Goal: Information Seeking & Learning: Learn about a topic

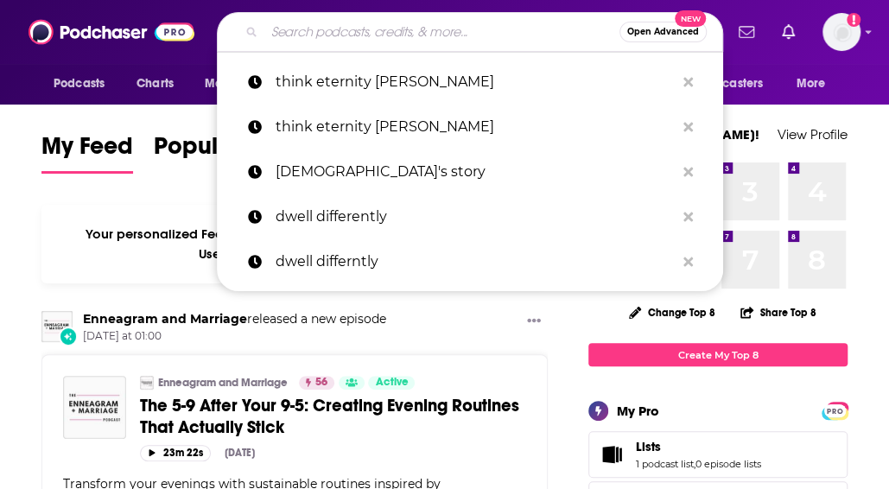
click at [451, 32] on input "Search podcasts, credits, & more..." at bounding box center [441, 32] width 355 height 28
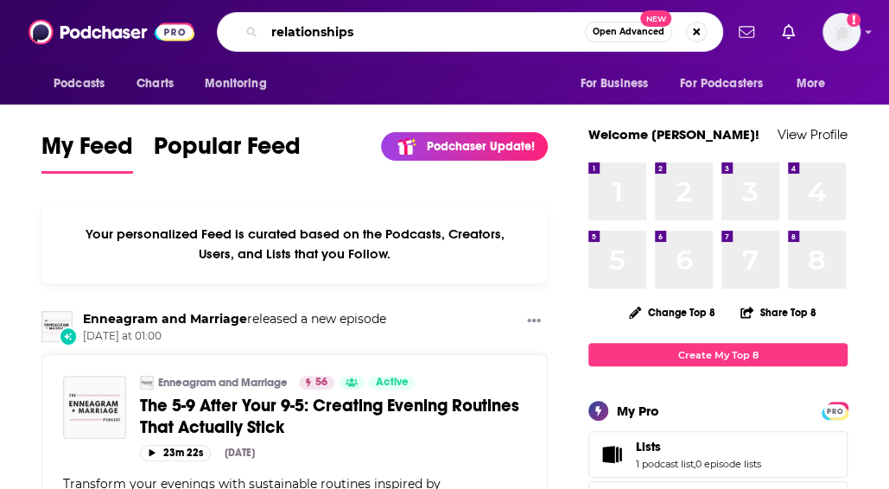
type input "relationships"
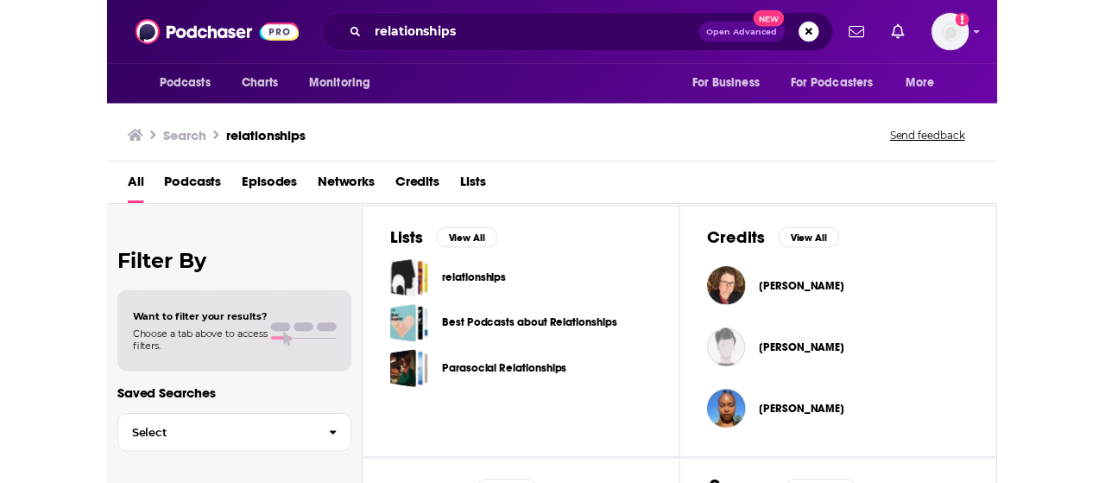
scroll to position [0, 767]
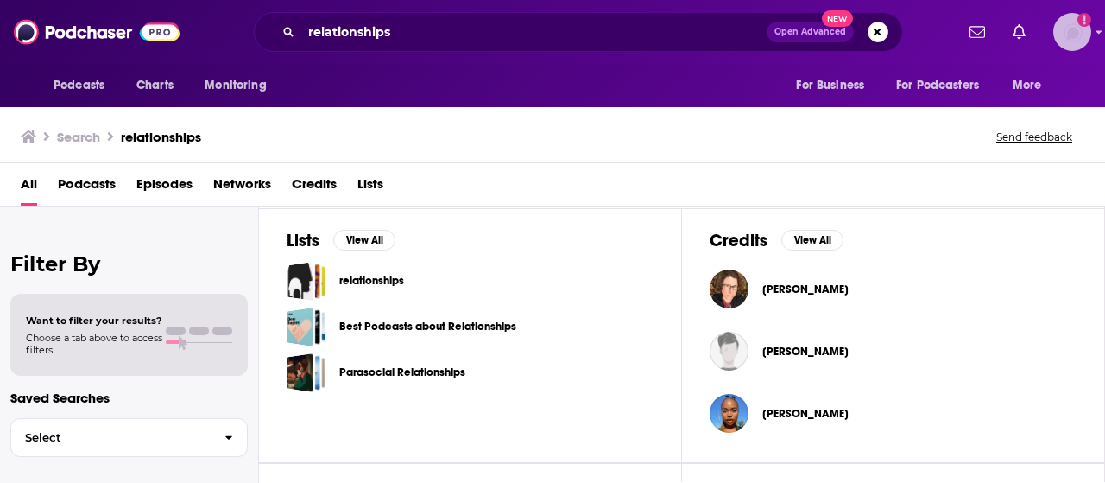
click at [888, 20] on icon "Add a profile image" at bounding box center [1084, 19] width 3 height 9
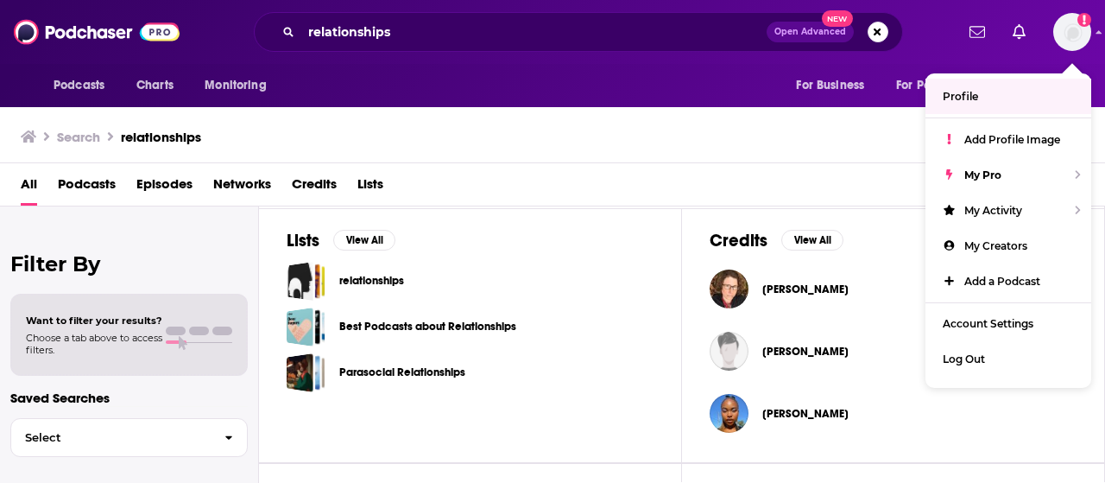
click at [859, 168] on div "All Podcasts Episodes Networks Credits Lists" at bounding box center [552, 184] width 1105 height 43
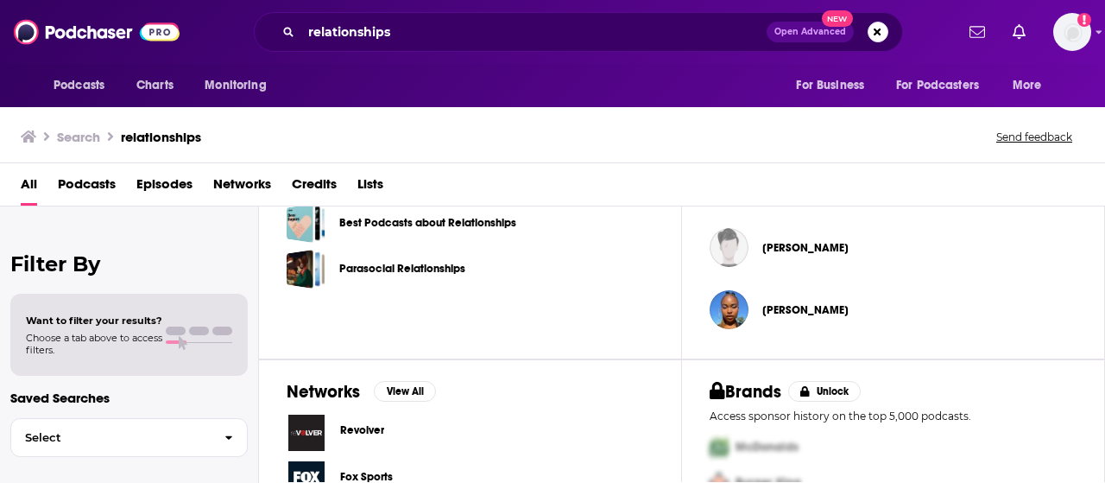
scroll to position [672, 0]
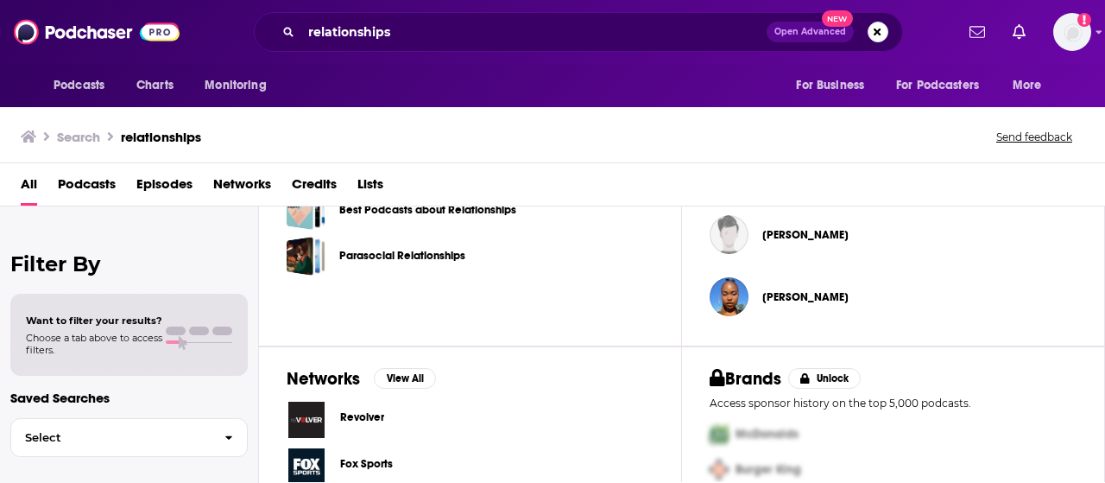
click at [603, 275] on div "Lists View All relationships Best Podcasts about Relationships Parasocial Relat…" at bounding box center [470, 219] width 423 height 255
click at [80, 180] on span "Podcasts" at bounding box center [87, 187] width 58 height 35
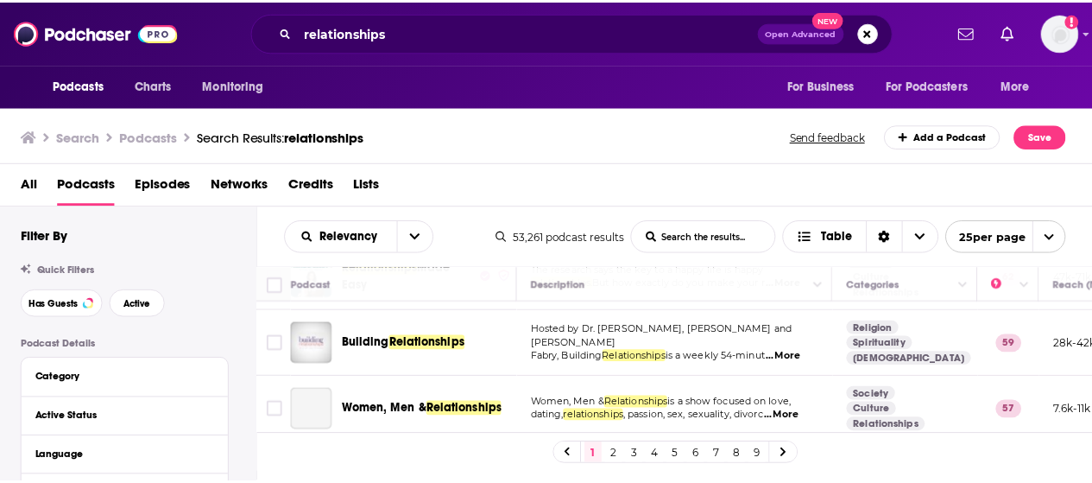
scroll to position [125, 0]
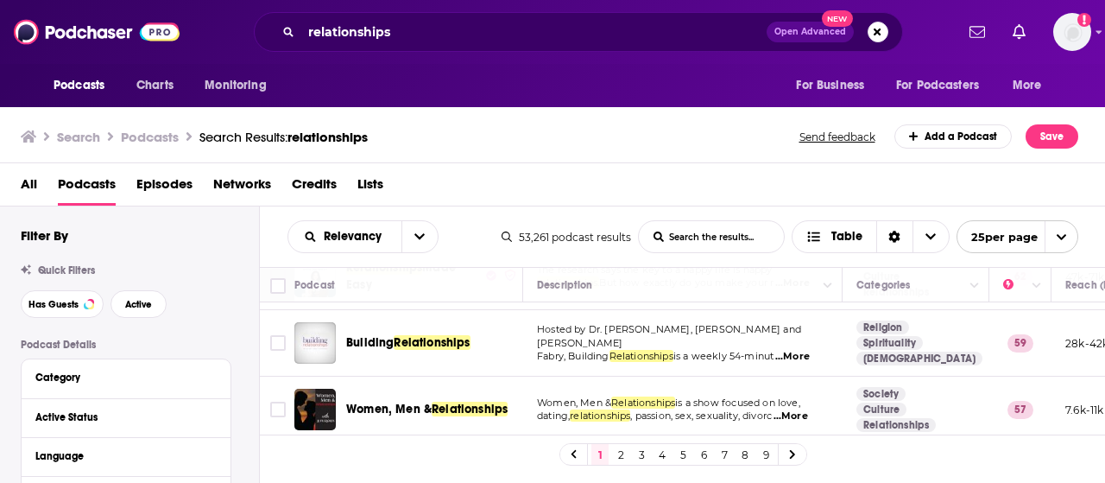
click at [888, 179] on div "All Podcasts Episodes Networks Credits Lists" at bounding box center [557, 187] width 1072 height 35
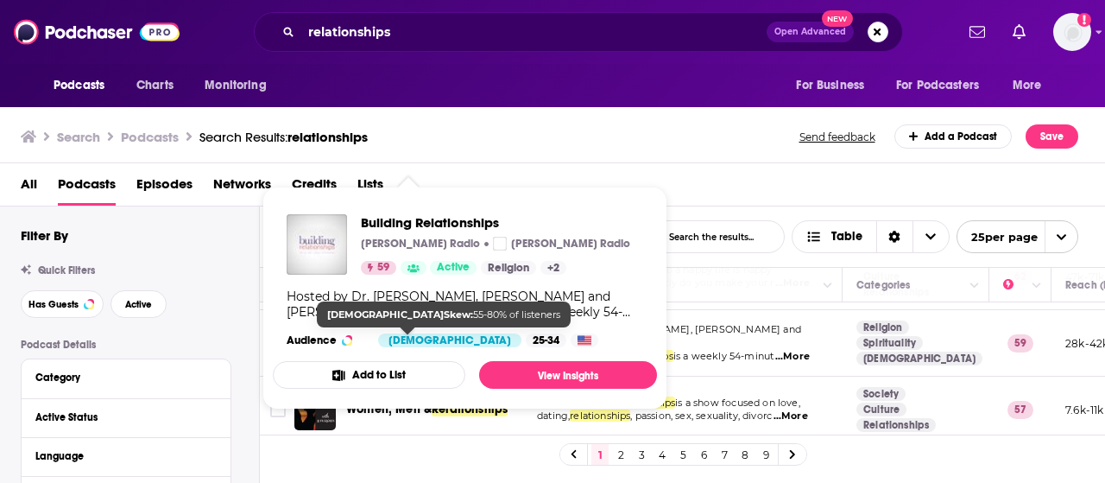
click at [401, 345] on div "[DEMOGRAPHIC_DATA]" at bounding box center [449, 340] width 143 height 14
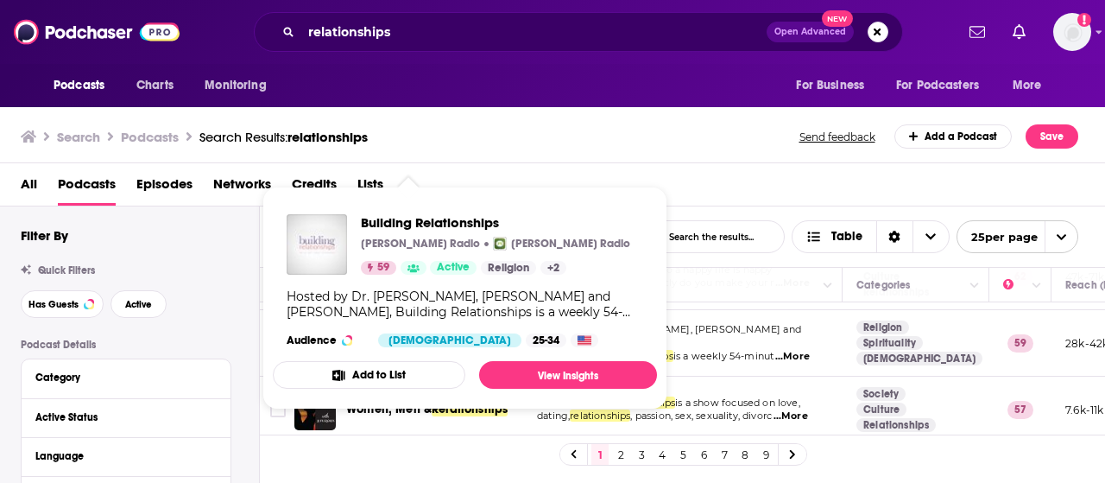
click at [323, 248] on img "Building Relationships" at bounding box center [317, 244] width 60 height 60
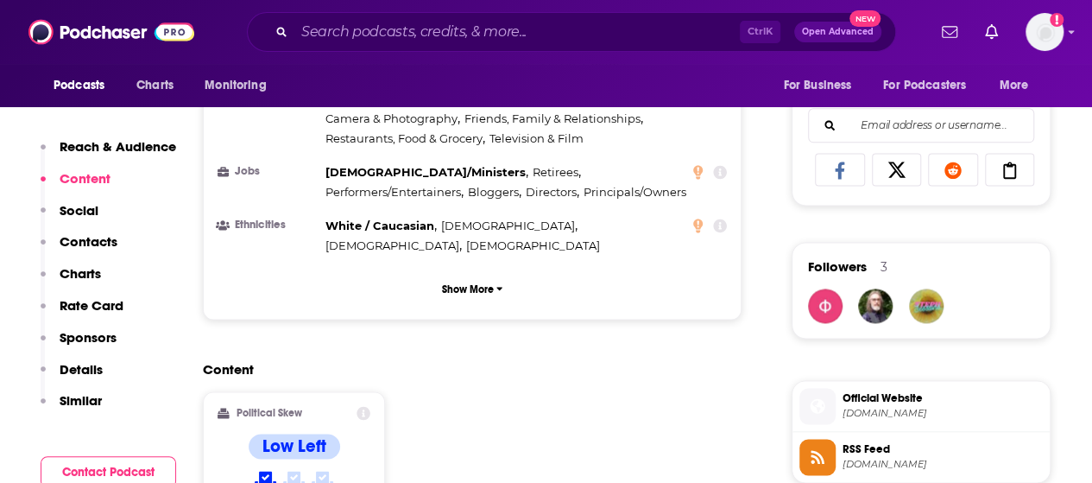
scroll to position [1086, 0]
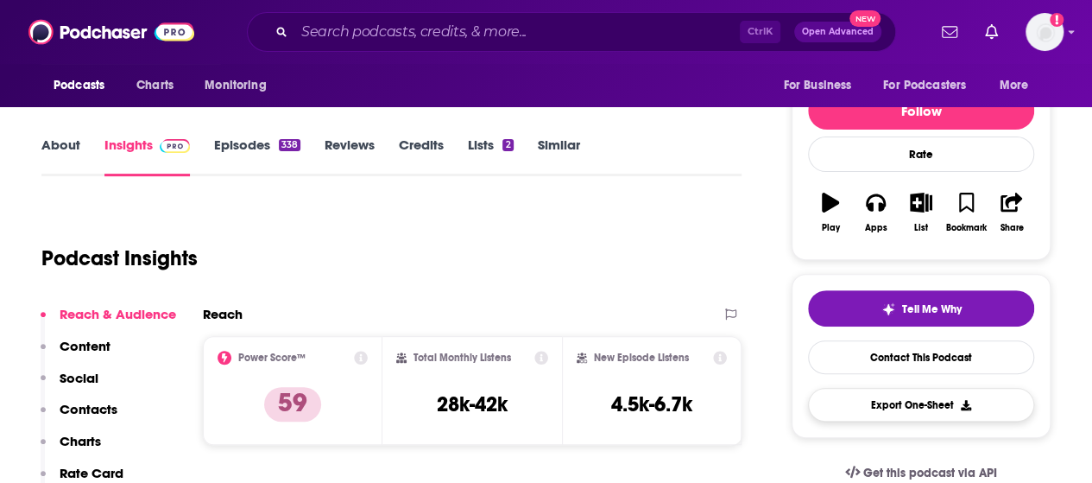
scroll to position [193, 0]
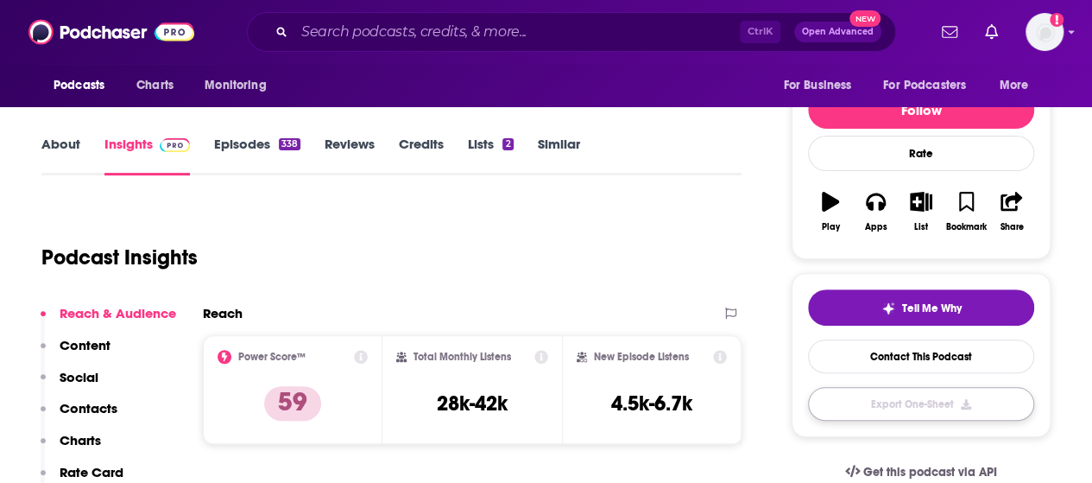
click at [888, 409] on button "Export One-Sheet" at bounding box center [921, 404] width 226 height 34
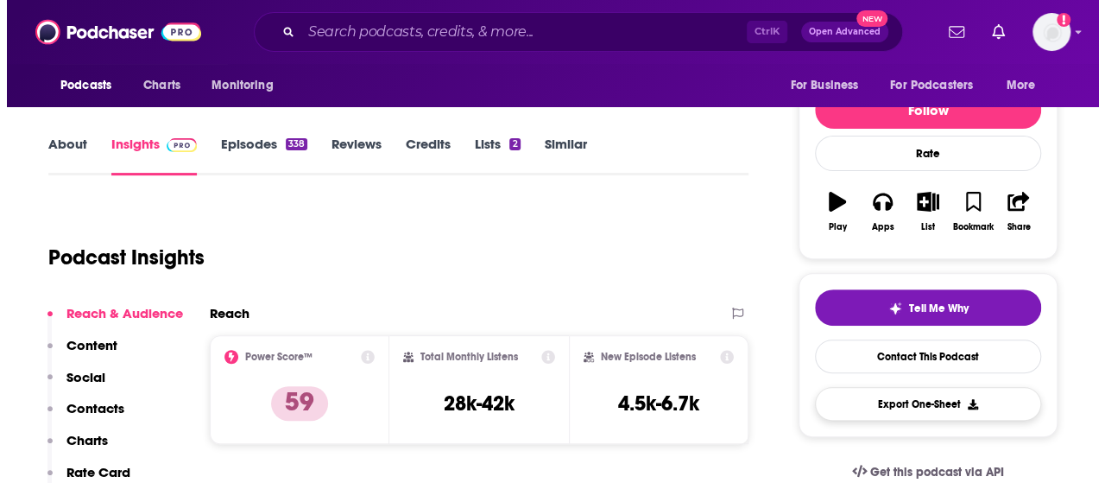
scroll to position [0, 0]
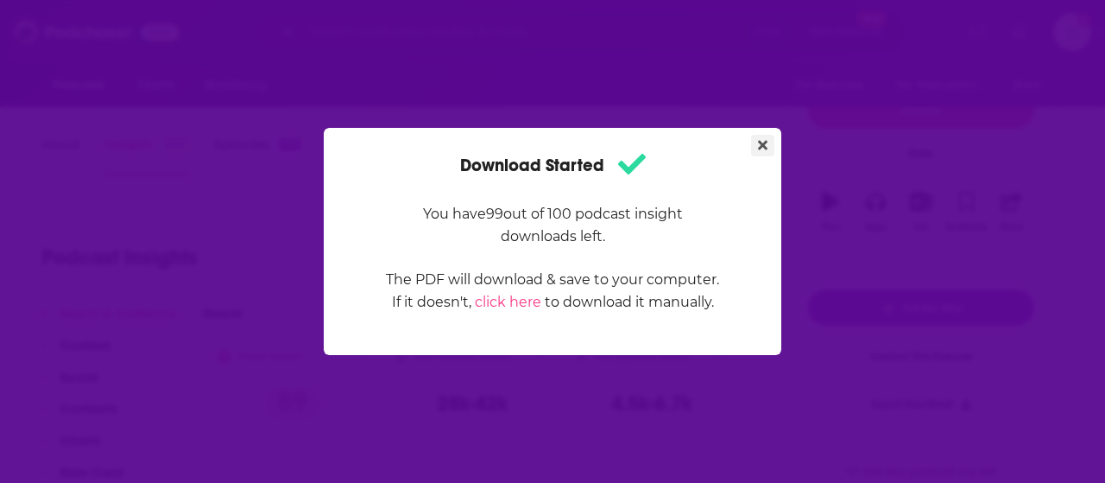
click at [762, 147] on icon "Close" at bounding box center [762, 145] width 9 height 9
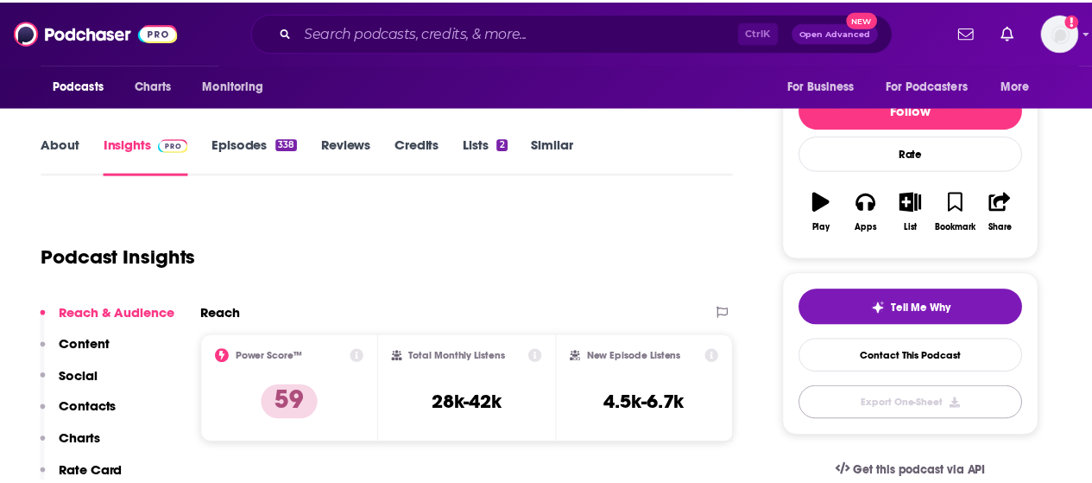
scroll to position [193, 0]
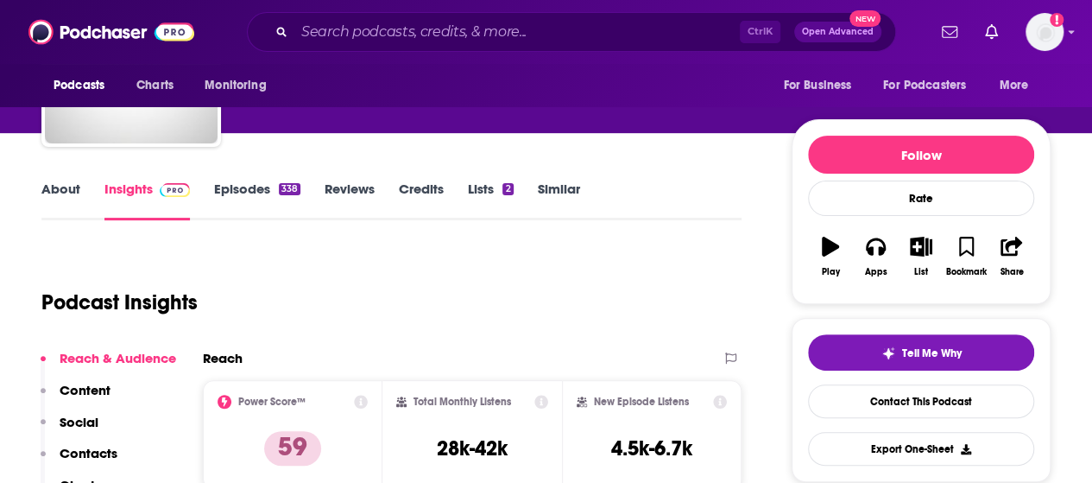
scroll to position [148, 0]
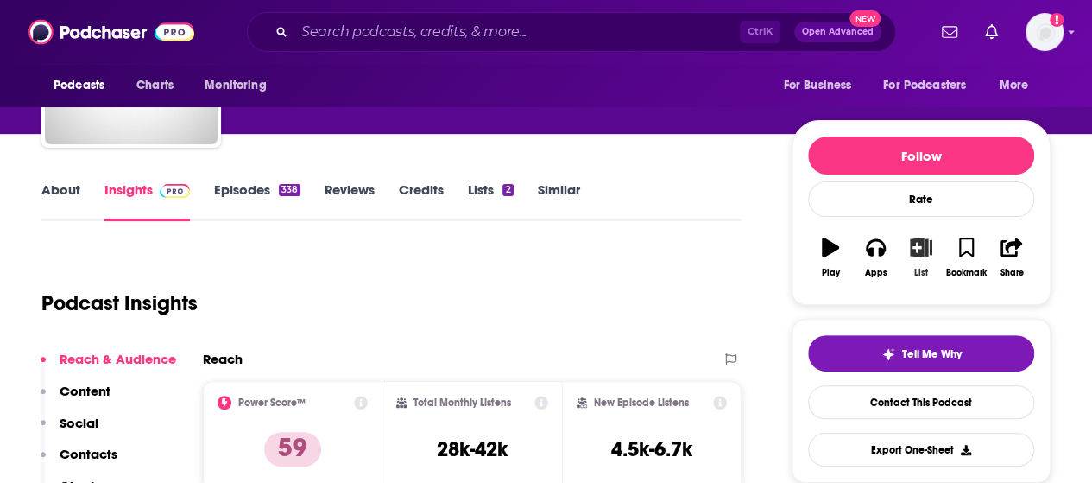
click at [911, 252] on icon "button" at bounding box center [922, 246] width 22 height 19
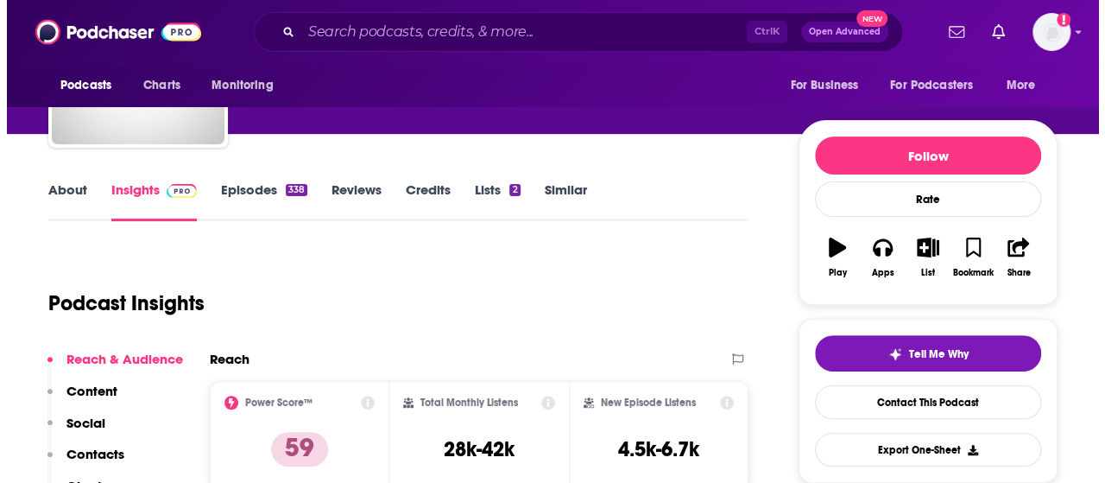
scroll to position [0, 0]
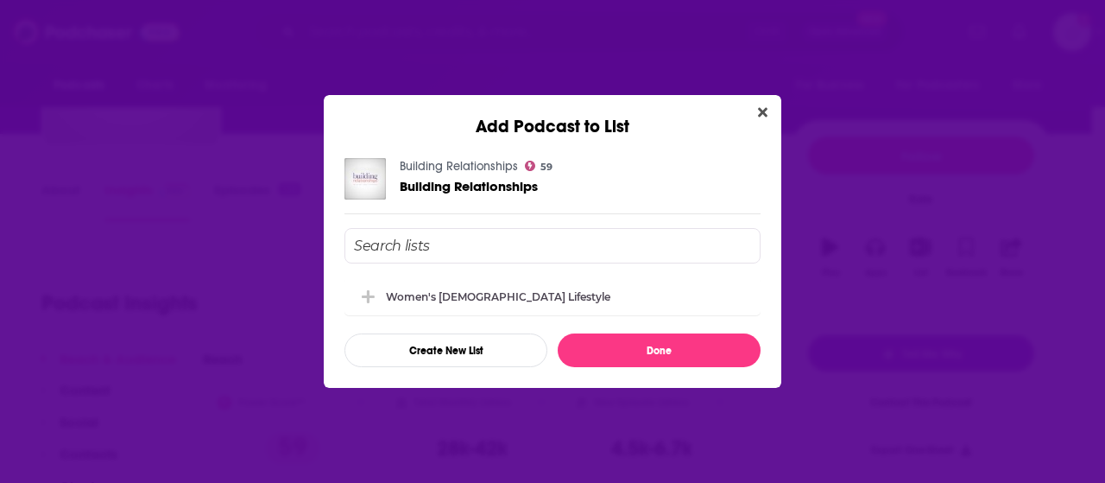
click at [506, 255] on input "Add Podcast To List" at bounding box center [553, 245] width 416 height 35
click at [442, 350] on button "Create New List" at bounding box center [446, 350] width 203 height 34
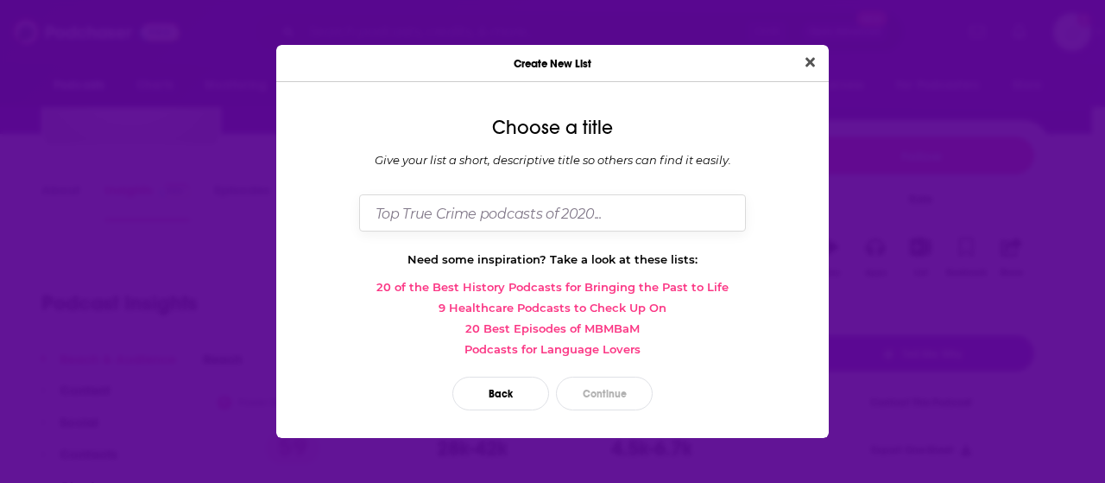
click at [522, 205] on input "Dialog" at bounding box center [552, 212] width 387 height 37
type input "Christian Relationships podcasts"
click at [612, 393] on button "Continue" at bounding box center [604, 393] width 97 height 34
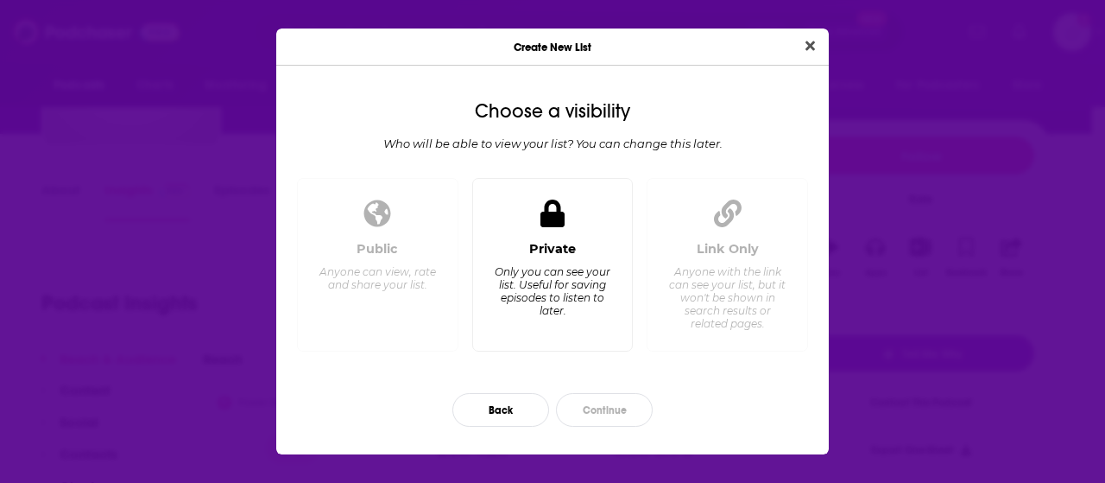
click at [534, 271] on div "Only you can see your list. Useful for saving episodes to listen to later." at bounding box center [552, 291] width 118 height 52
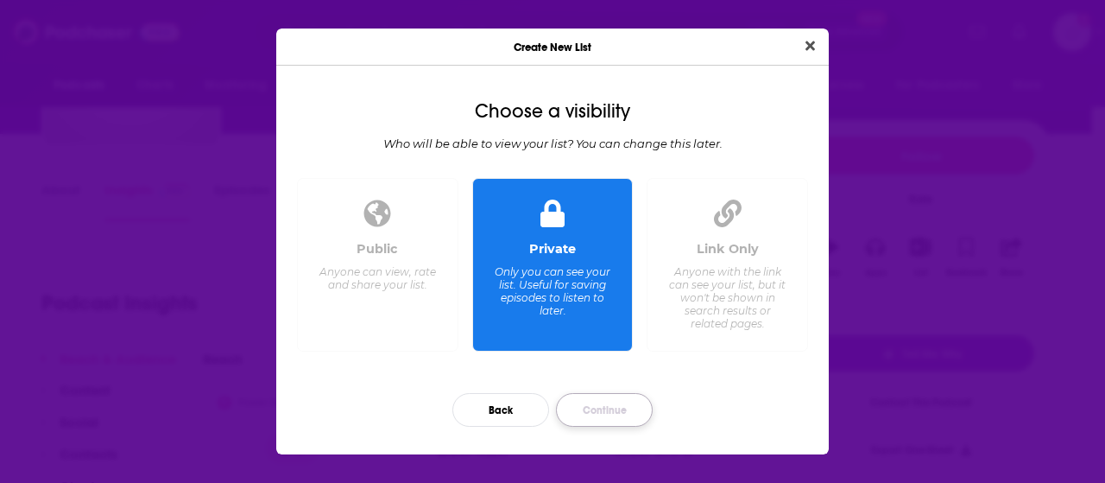
click at [599, 402] on button "Continue" at bounding box center [604, 410] width 97 height 34
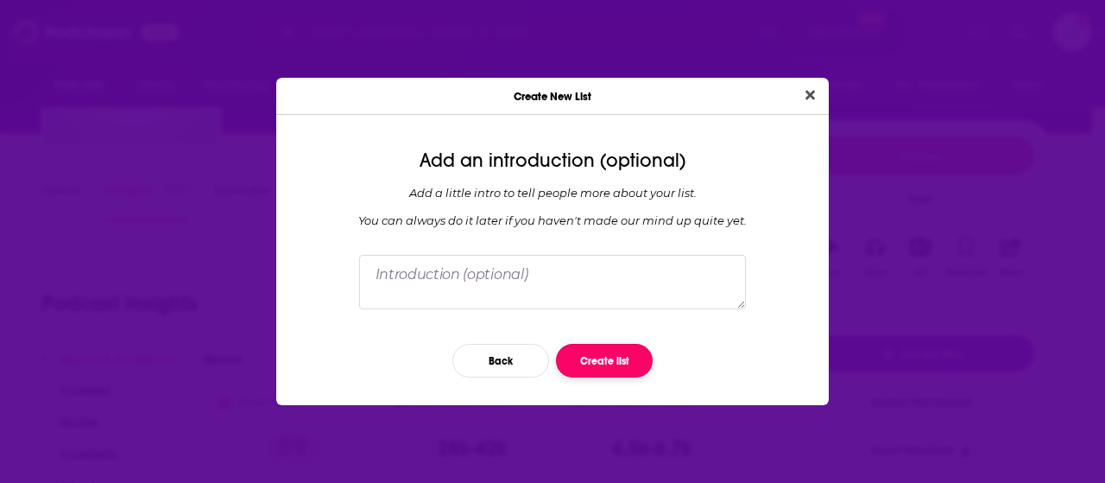
click at [611, 369] on button "Create list" at bounding box center [604, 361] width 97 height 34
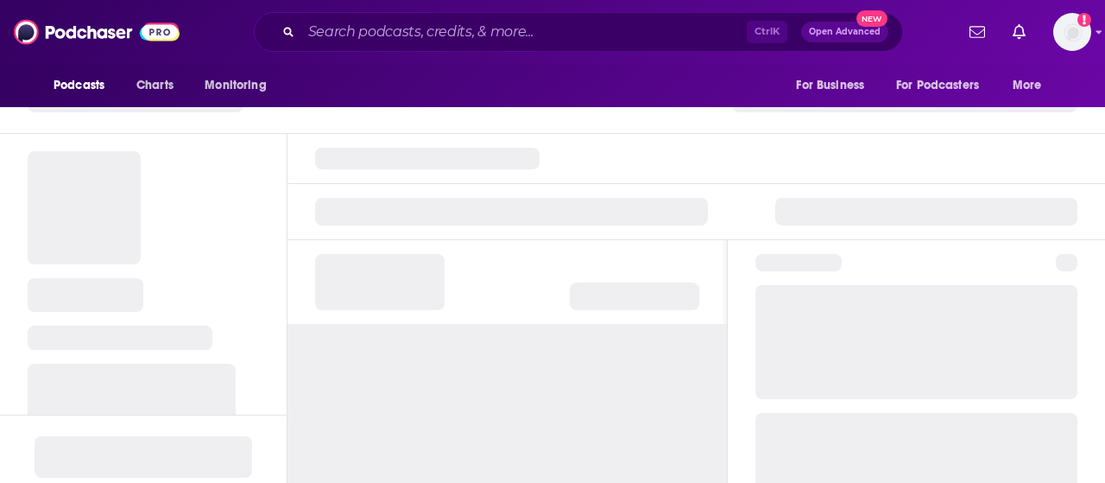
click at [814, 100] on div "Add Podcast to List Building Relationships 59 Building Relationships Christian …" at bounding box center [552, 241] width 1105 height 483
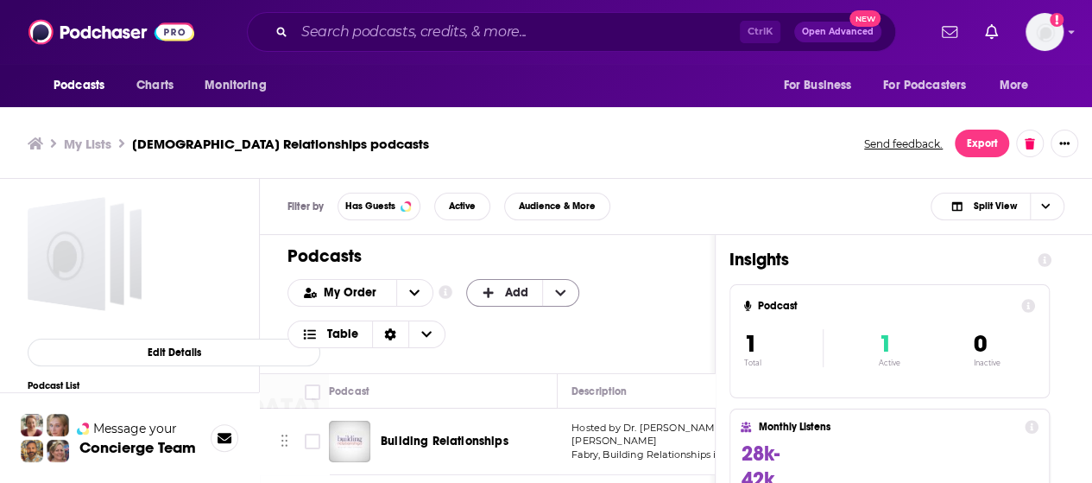
scroll to position [5, 0]
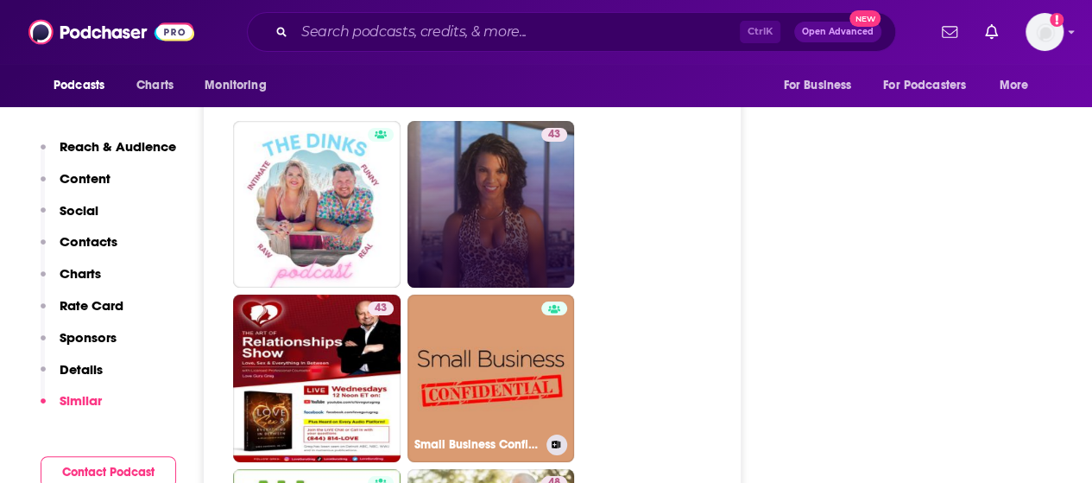
scroll to position [3179, 0]
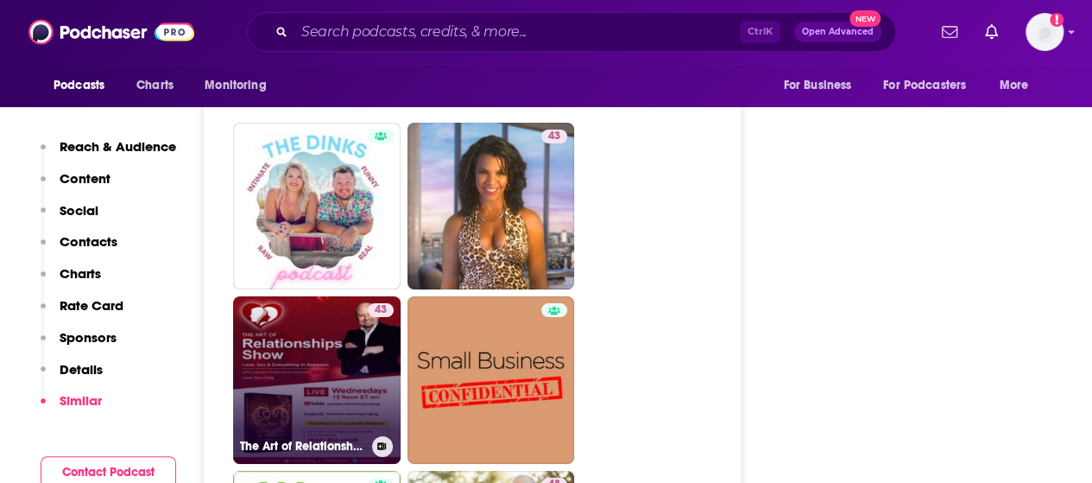
click at [364, 326] on link "43 The Art of Relationships Show" at bounding box center [317, 380] width 168 height 168
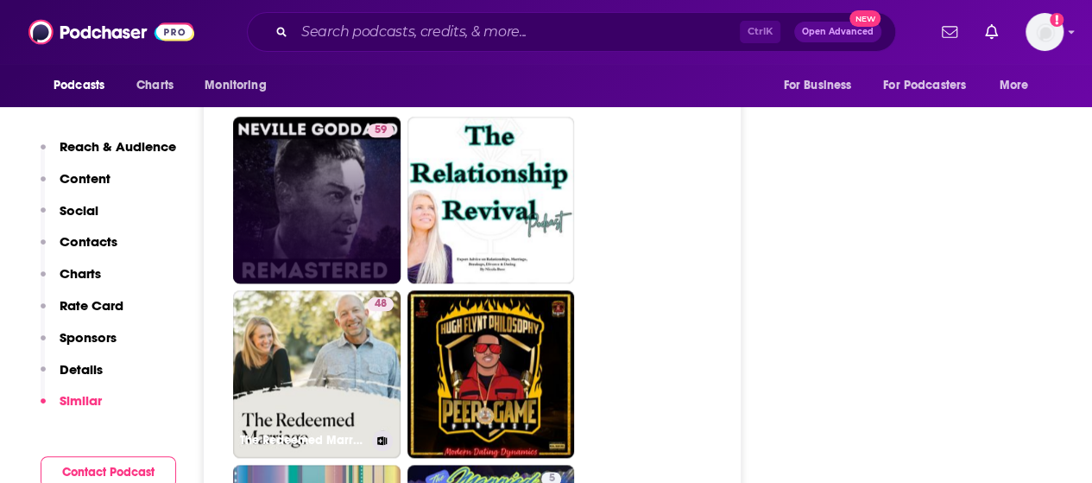
scroll to position [4054, 0]
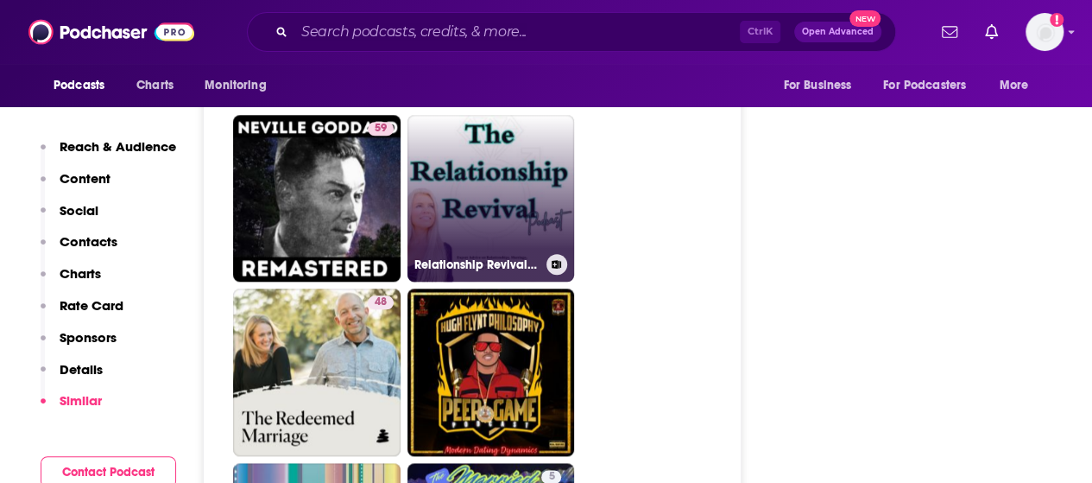
click at [525, 186] on link "Relationship Revival Podcast: Expert Advice on Relationships, Marriage, Dating" at bounding box center [492, 199] width 168 height 168
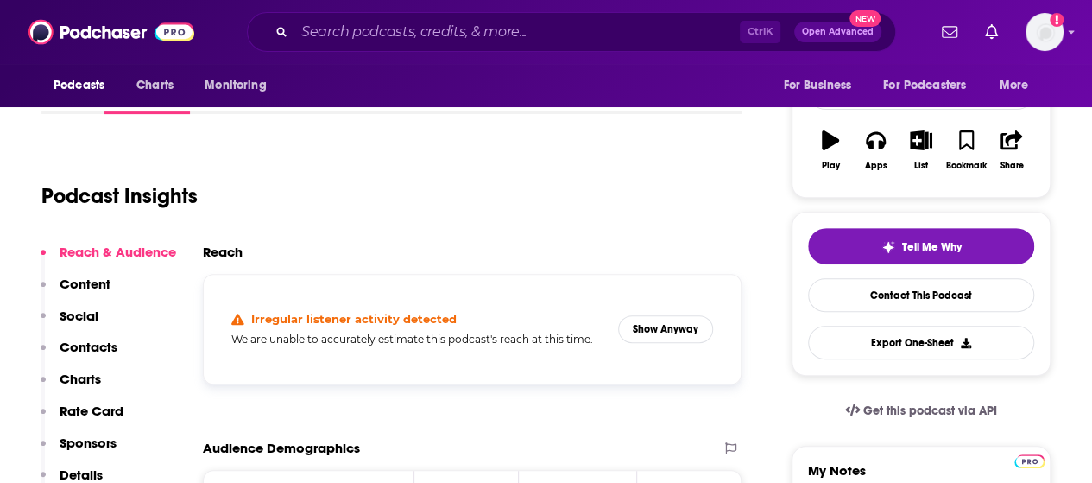
scroll to position [267, 0]
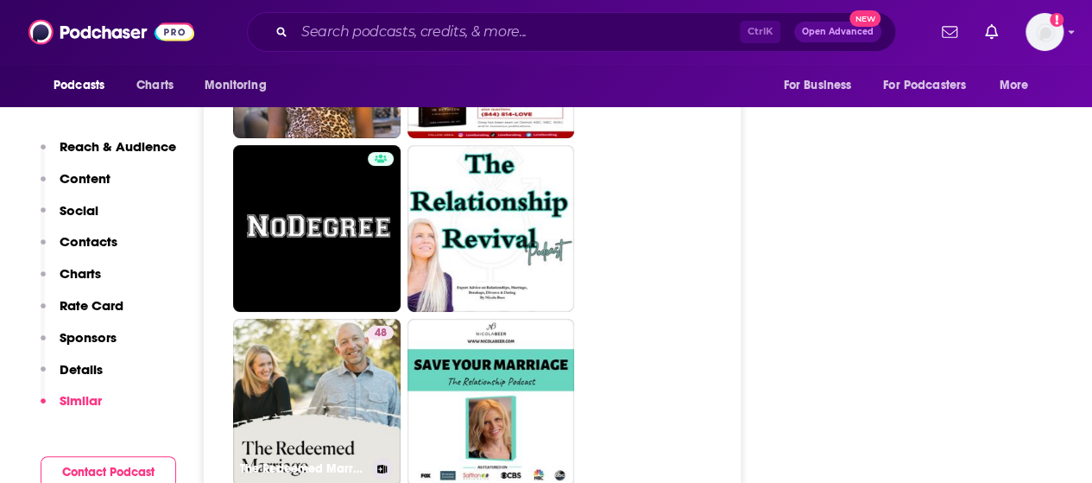
scroll to position [3167, 0]
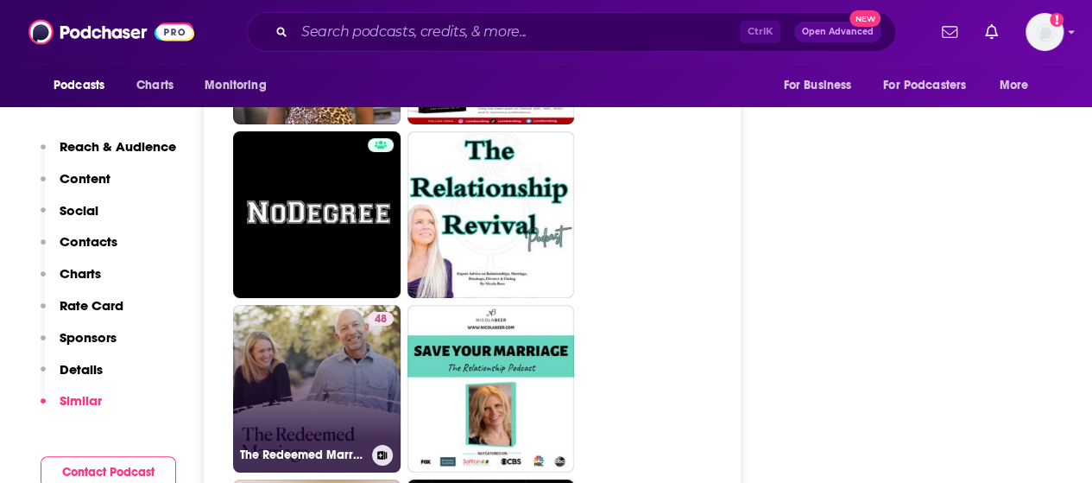
click at [302, 315] on link "48 The Redeemed Marriage Podcast" at bounding box center [317, 389] width 168 height 168
type input "https://www.podchaser.com/podcasts/the-redeemed-marriage-podcast-2062647"
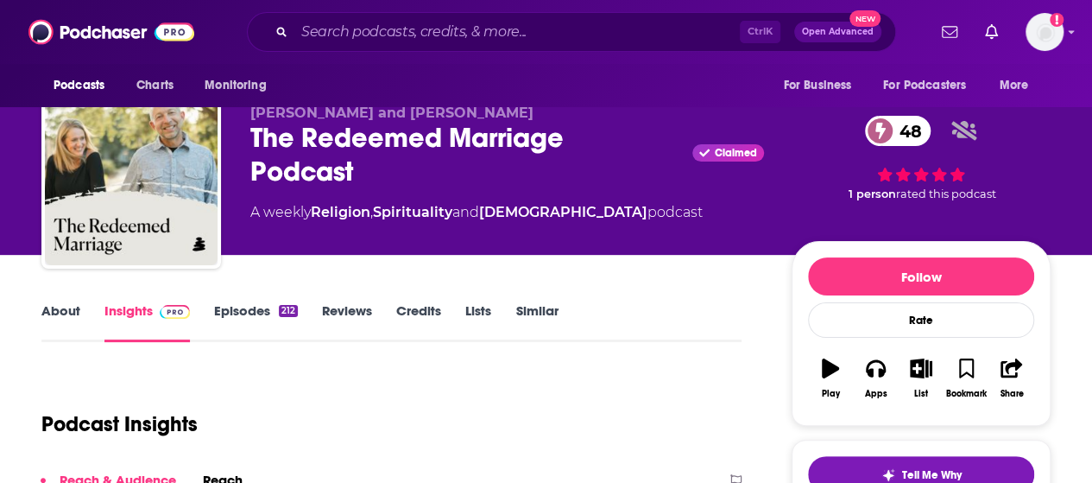
scroll to position [12, 0]
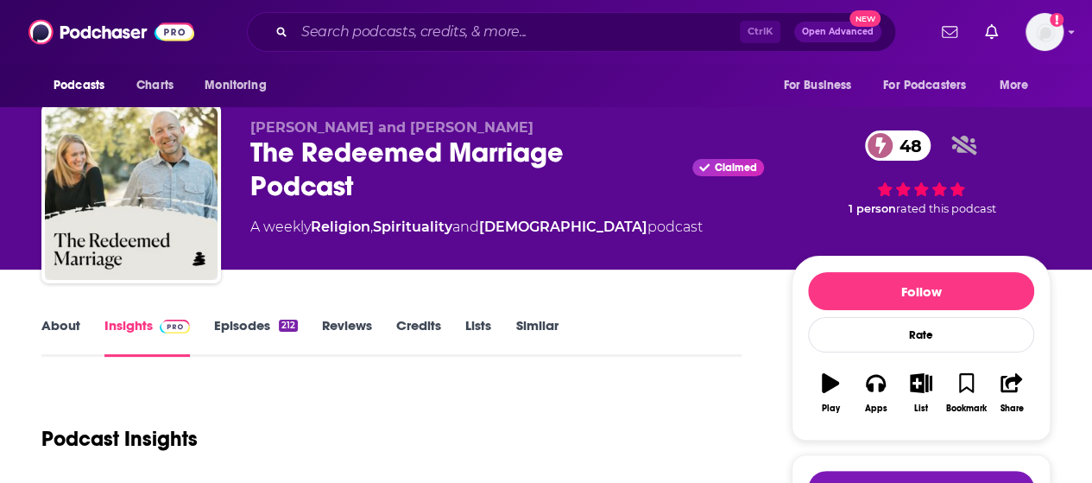
click at [61, 326] on link "About" at bounding box center [60, 337] width 39 height 40
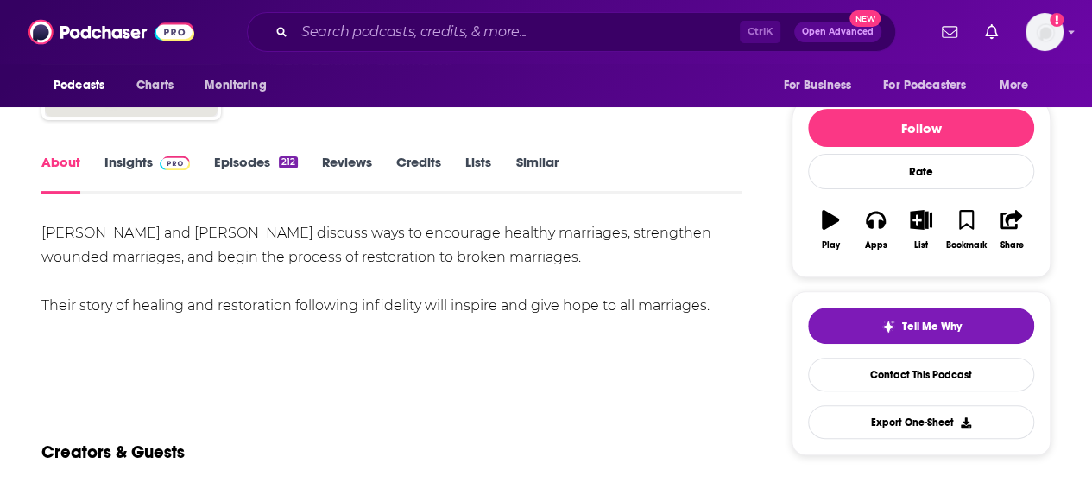
scroll to position [187, 0]
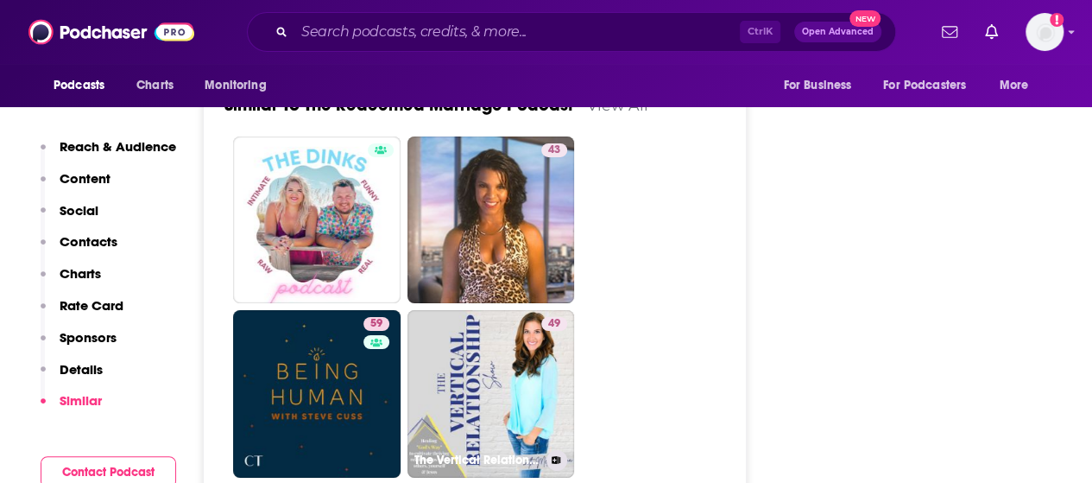
scroll to position [3149, 0]
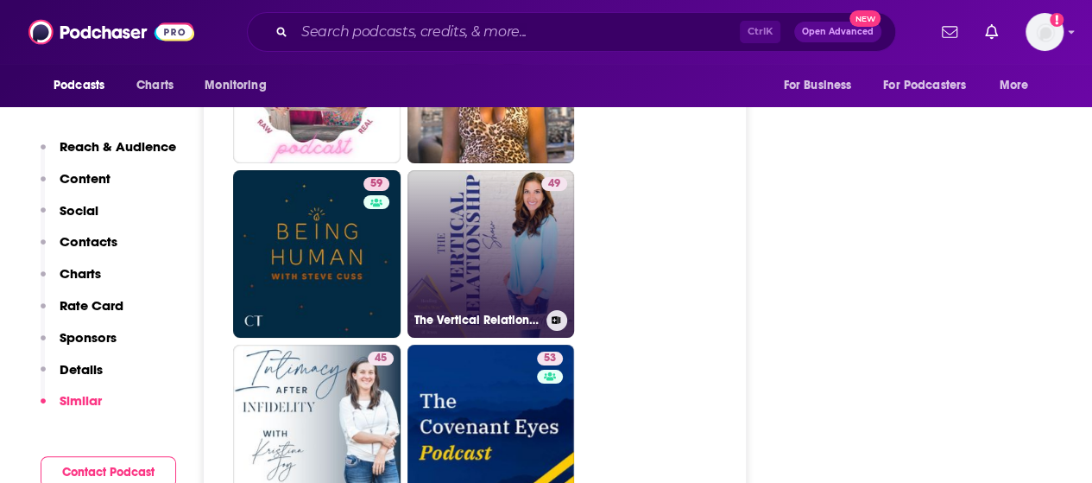
click at [497, 232] on link "49 The Vertical Relationship Show: Relationship Goals, Healing Trauma, Biblical…" at bounding box center [492, 254] width 168 height 168
type input "https://www.podchaser.com/podcasts/the-vertical-relationship-show-3801684"
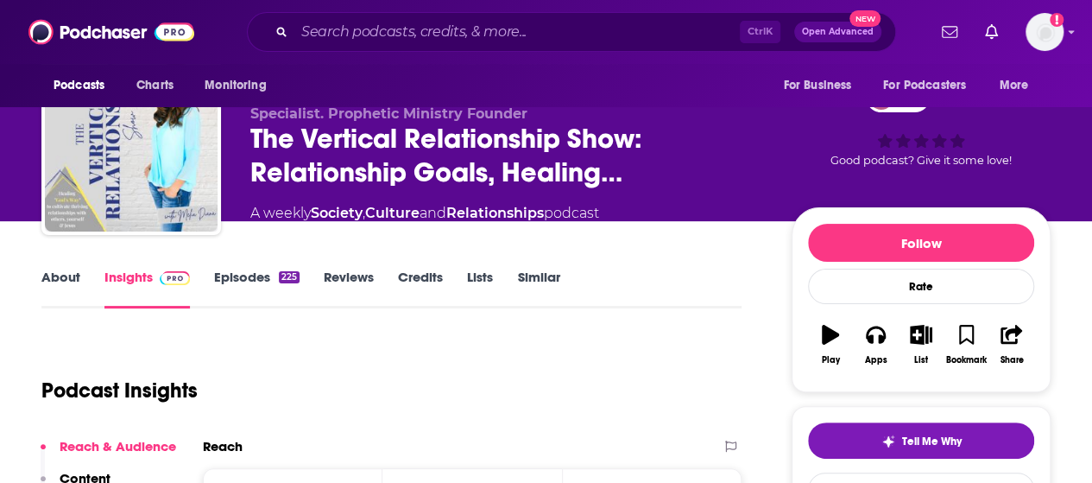
scroll to position [60, 0]
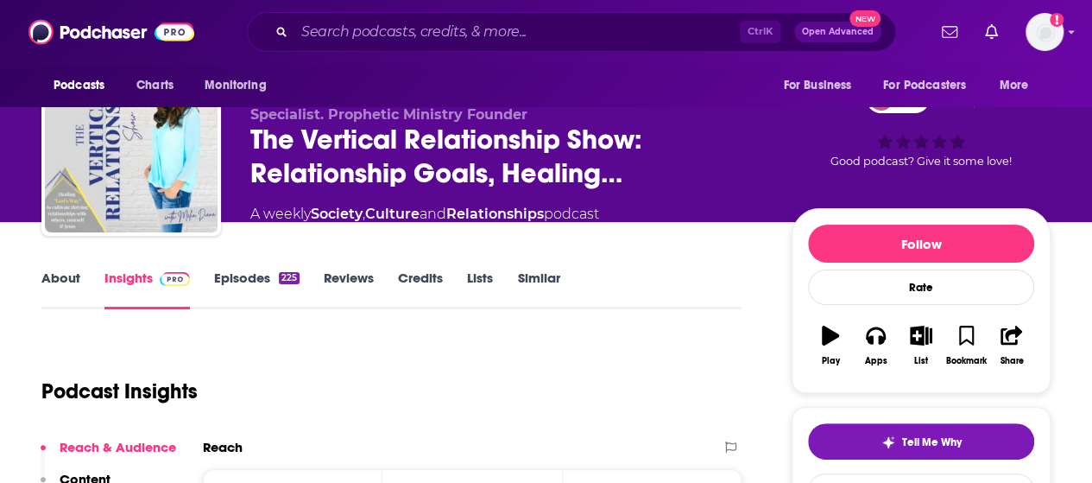
click at [244, 287] on link "Episodes 225" at bounding box center [256, 289] width 85 height 40
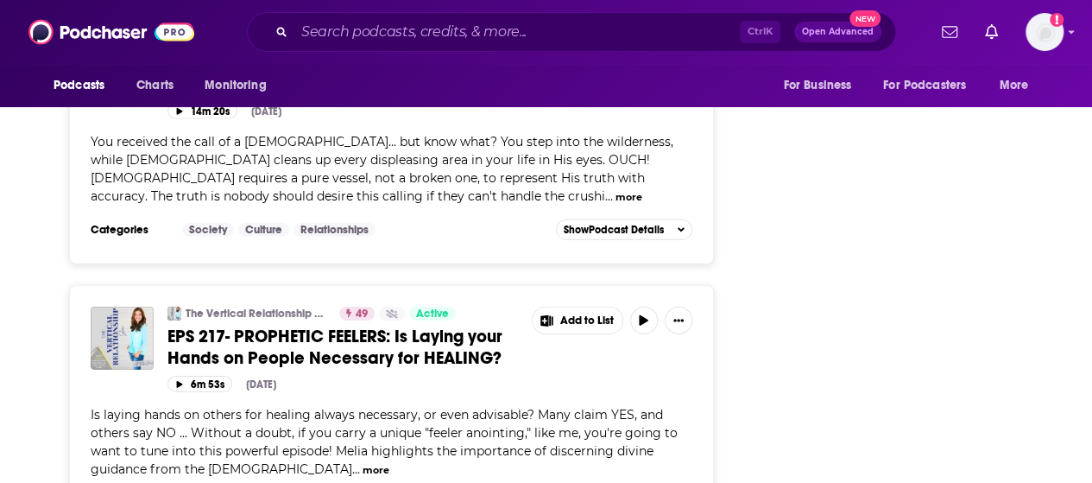
scroll to position [2548, 0]
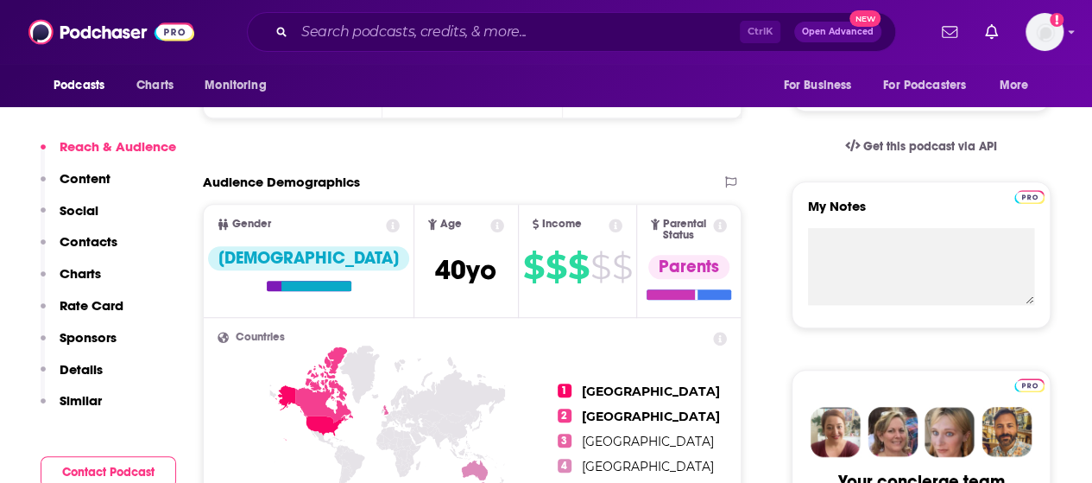
scroll to position [572, 0]
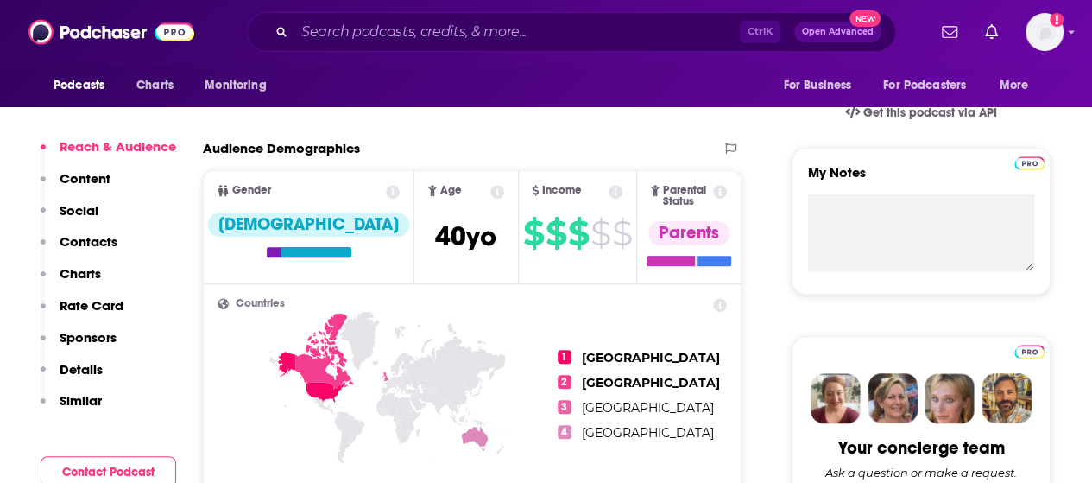
type input "https://www.podchaser.com/podcasts/the-redeemed-marriage-podcast-2062647"
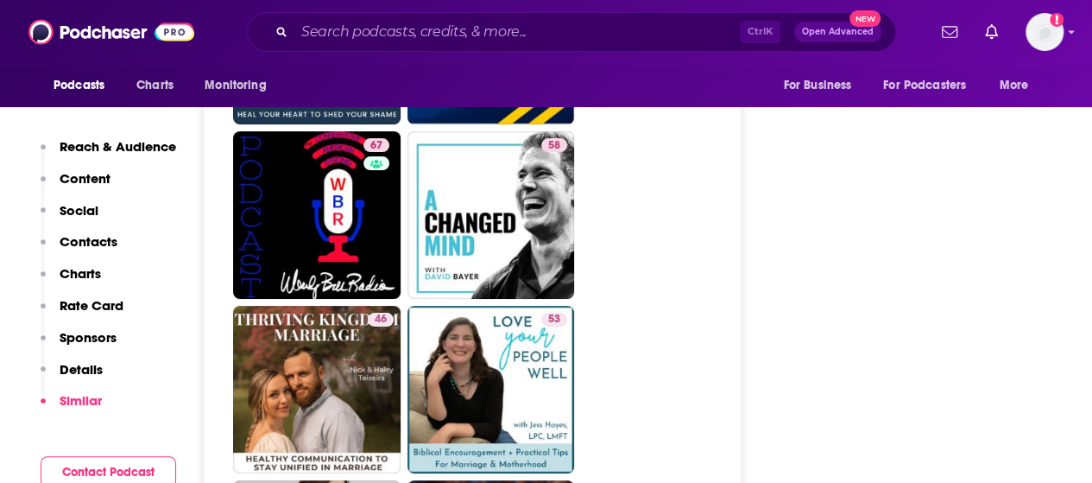
scroll to position [3353, 0]
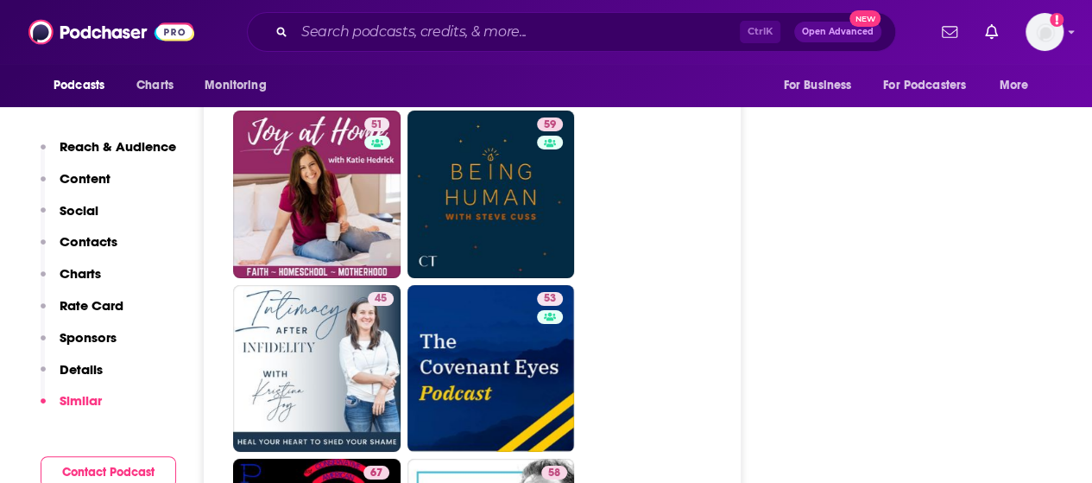
scroll to position [2999, 0]
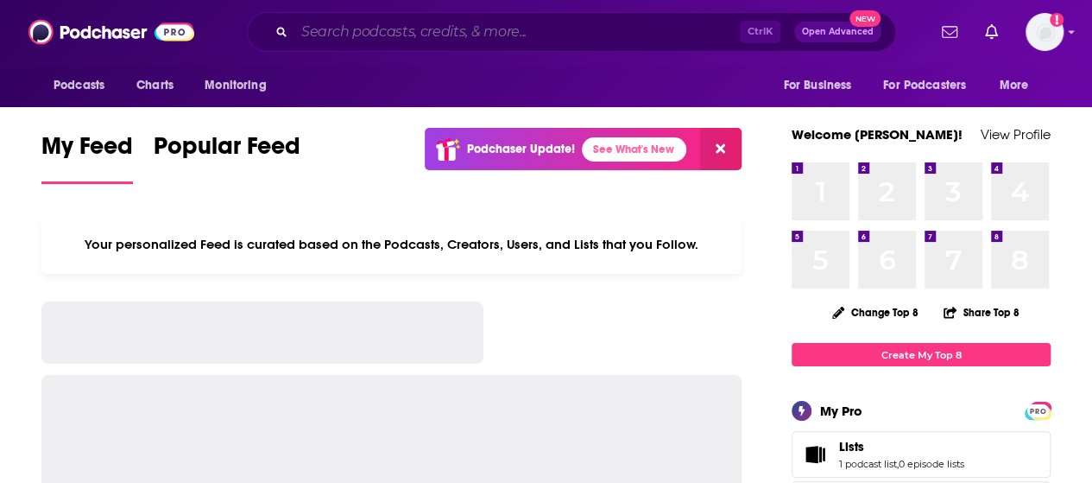
click at [592, 37] on input "Search podcasts, credits, & more..." at bounding box center [517, 32] width 446 height 28
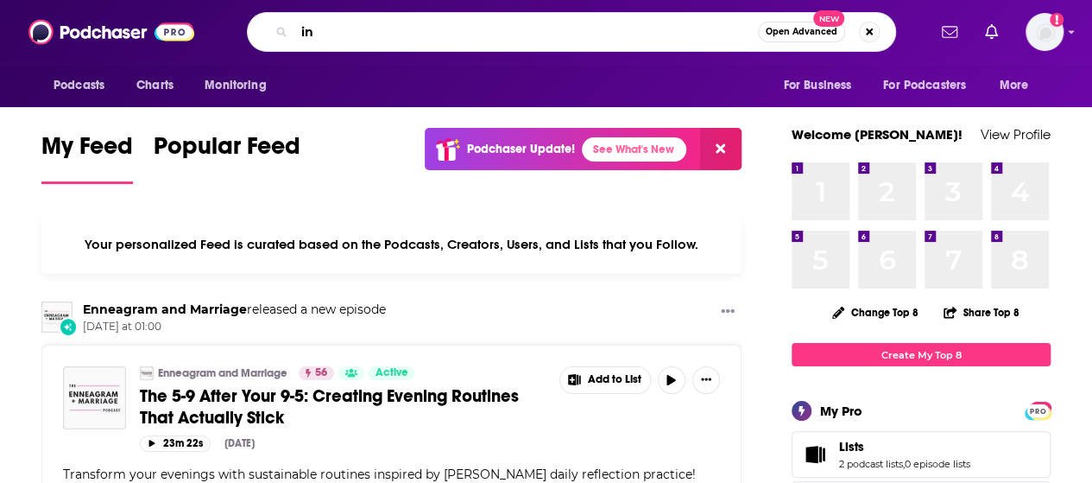
type input "i"
